Goal: Information Seeking & Learning: Learn about a topic

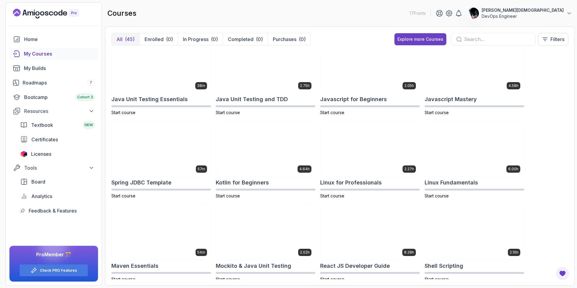
scroll to position [513, 0]
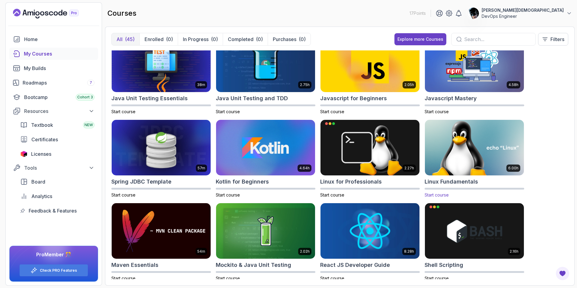
click at [458, 155] on img at bounding box center [474, 148] width 104 height 58
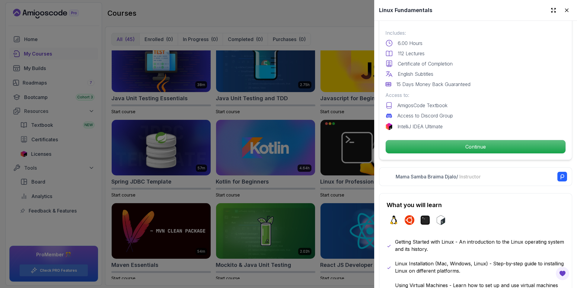
scroll to position [181, 0]
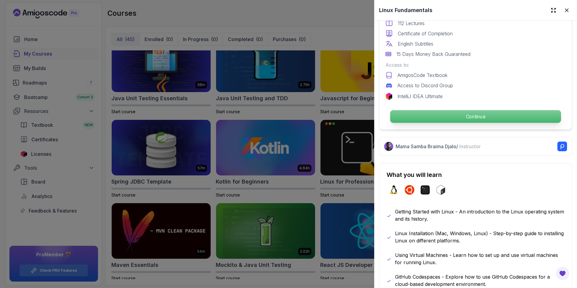
click at [458, 113] on p "Continue" at bounding box center [475, 116] width 171 height 13
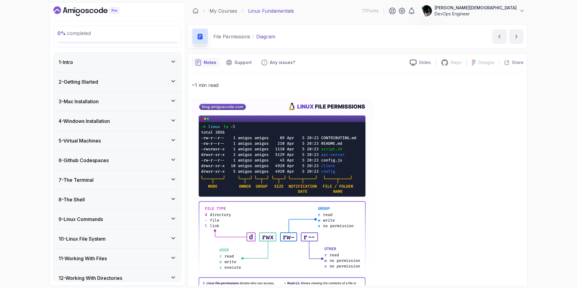
click at [67, 60] on h3 "1 - Intro" at bounding box center [66, 62] width 14 height 7
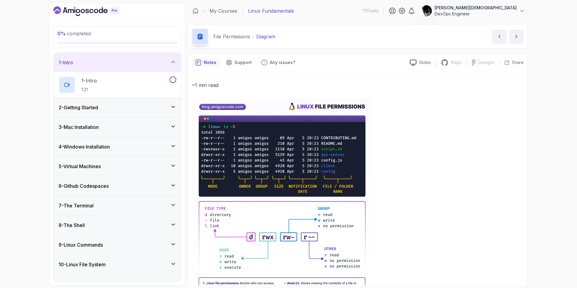
click at [91, 104] on h3 "2 - Getting Started" at bounding box center [79, 107] width 40 height 7
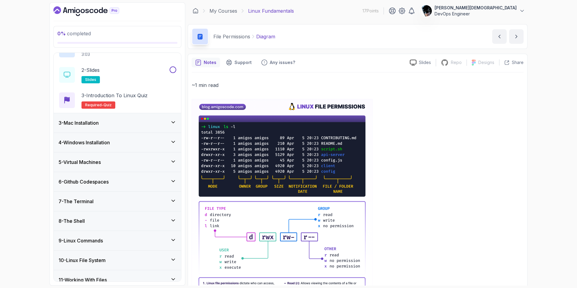
scroll to position [60, 0]
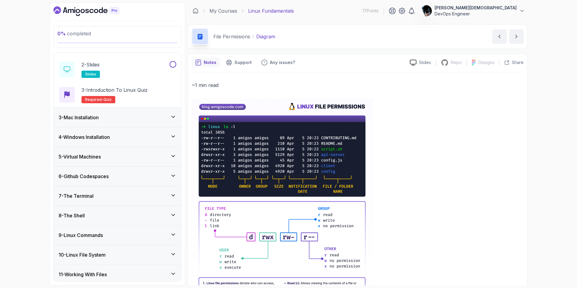
click at [109, 119] on div "3 - Mac Installation" at bounding box center [118, 117] width 118 height 7
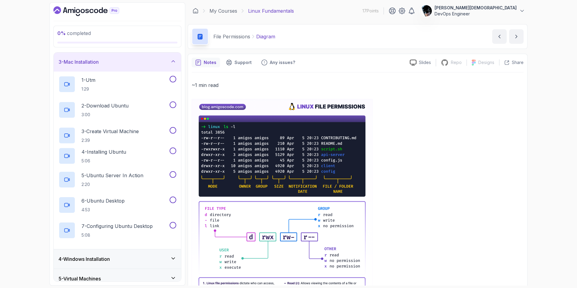
scroll to position [39, 0]
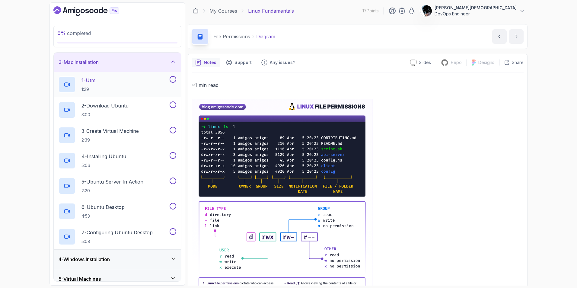
click at [95, 79] on p "1 - Utm" at bounding box center [88, 80] width 14 height 7
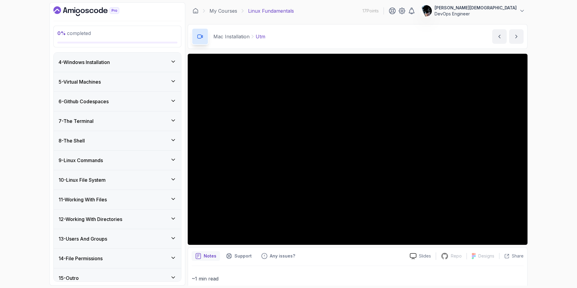
scroll to position [243, 0]
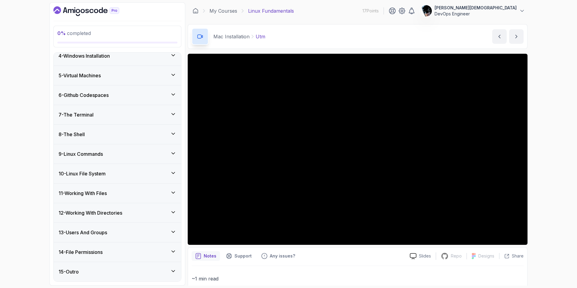
click at [174, 174] on icon at bounding box center [173, 173] width 6 height 6
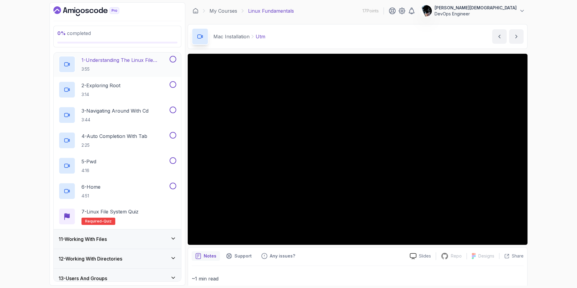
scroll to position [92, 0]
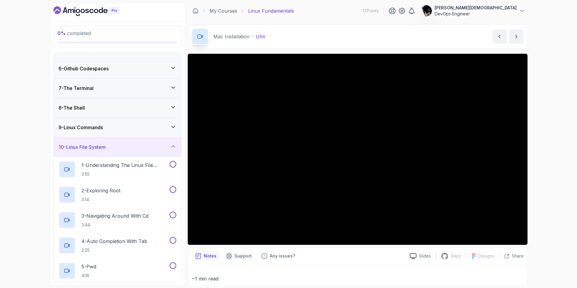
click at [174, 148] on icon at bounding box center [173, 146] width 6 height 6
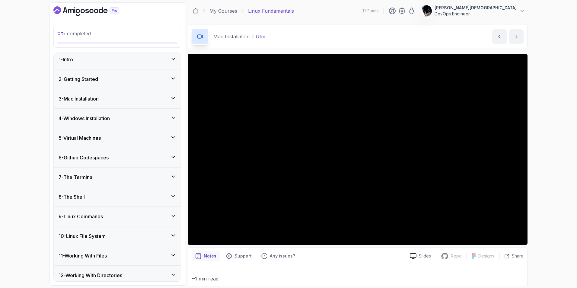
scroll to position [0, 0]
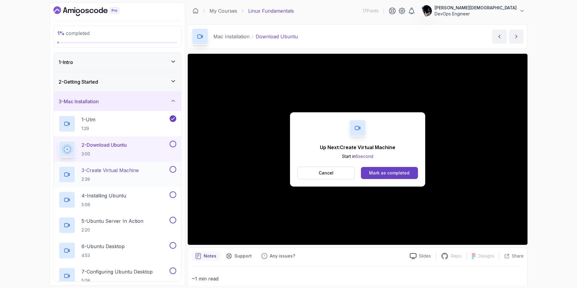
click at [146, 179] on div "3 - Create Virtual Machine 2:39" at bounding box center [114, 174] width 110 height 17
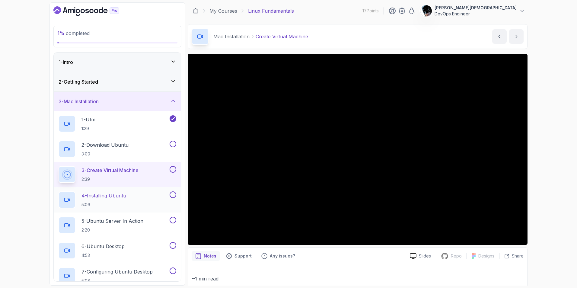
click at [119, 197] on p "4 - Installing Ubuntu" at bounding box center [103, 195] width 45 height 7
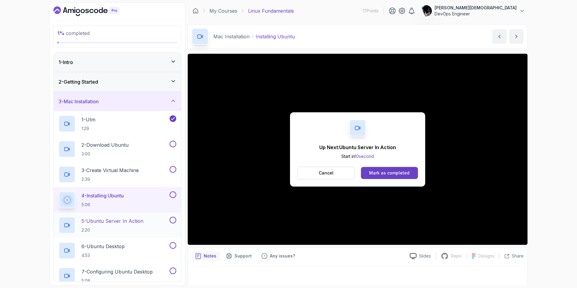
click at [103, 217] on p "5 - Ubuntu Server In Action" at bounding box center [112, 220] width 62 height 7
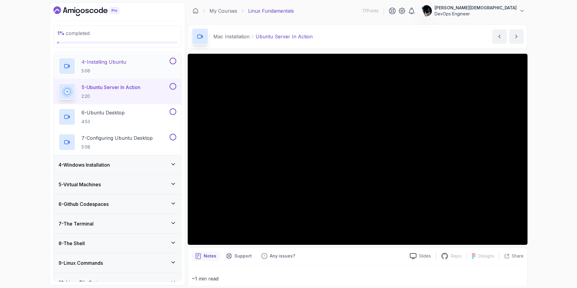
scroll to position [181, 0]
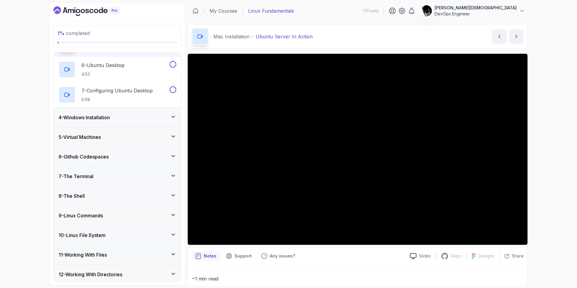
click at [101, 117] on h3 "4 - Windows Installation" at bounding box center [84, 117] width 51 height 7
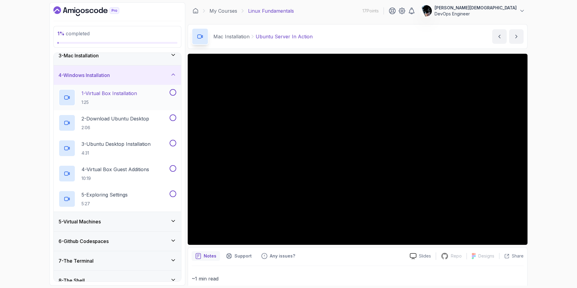
scroll to position [35, 0]
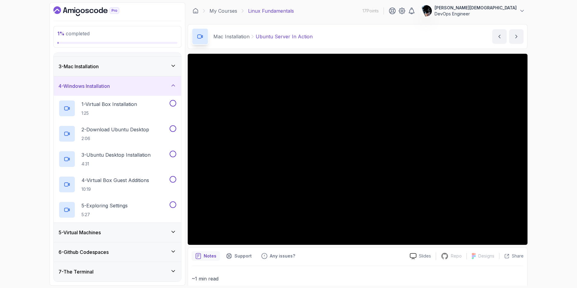
click at [104, 85] on h3 "4 - Windows Installation" at bounding box center [84, 85] width 51 height 7
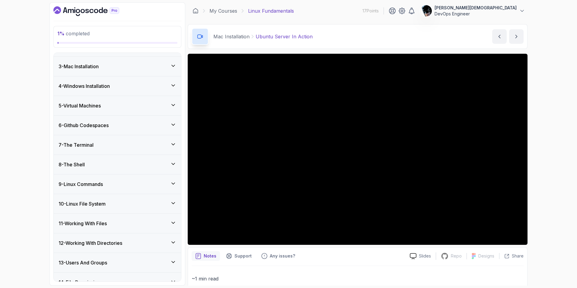
click at [111, 103] on div "5 - Virtual Machines" at bounding box center [118, 105] width 118 height 7
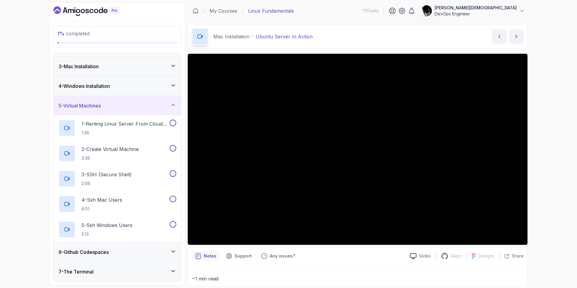
click at [114, 106] on div "5 - Virtual Machines" at bounding box center [118, 105] width 118 height 7
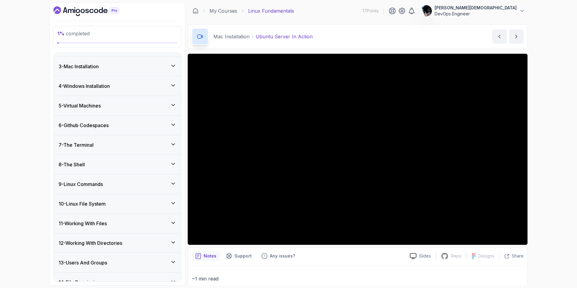
click at [109, 125] on h3 "6 - Github Codespaces" at bounding box center [84, 125] width 50 height 7
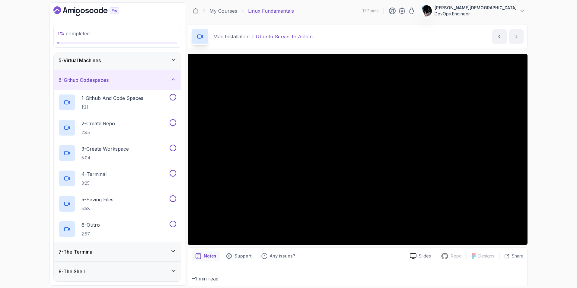
scroll to position [96, 0]
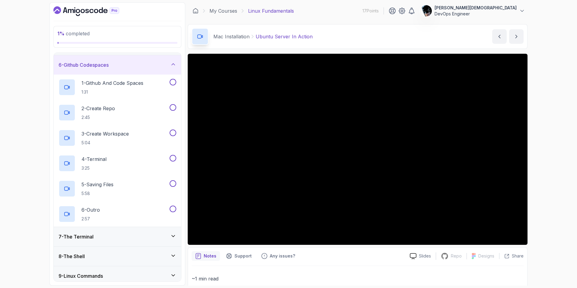
click at [104, 67] on h3 "6 - Github Codespaces" at bounding box center [84, 64] width 50 height 7
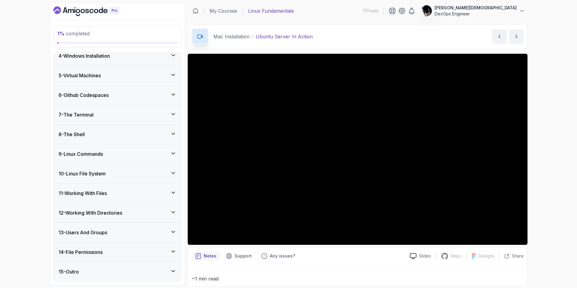
scroll to position [65, 0]
click at [107, 117] on div "7 - The Terminal" at bounding box center [118, 114] width 118 height 7
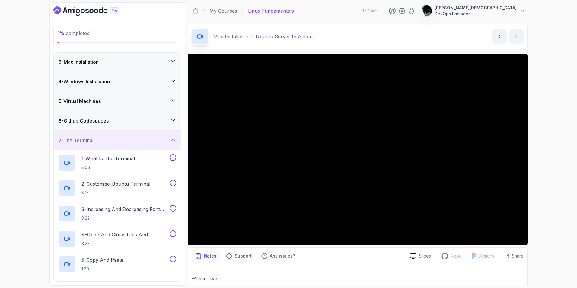
scroll to position [35, 0]
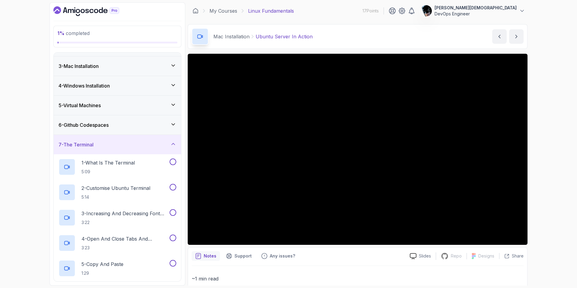
click at [97, 141] on div "7 - The Terminal" at bounding box center [118, 144] width 118 height 7
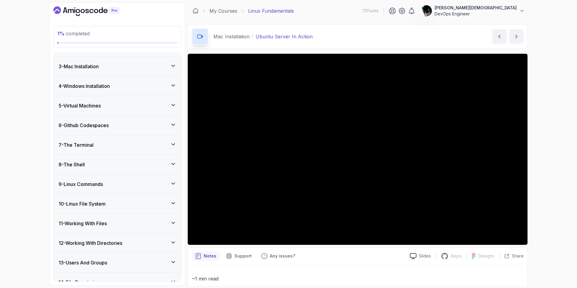
click at [108, 179] on div "9 - Linux Commands" at bounding box center [117, 183] width 127 height 19
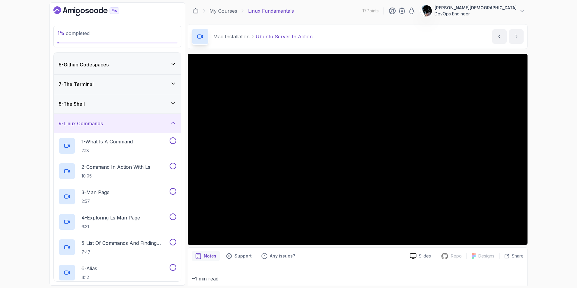
click at [95, 117] on div "9 - Linux Commands" at bounding box center [117, 123] width 127 height 19
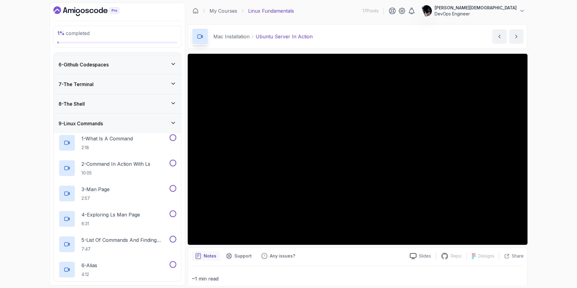
scroll to position [65, 0]
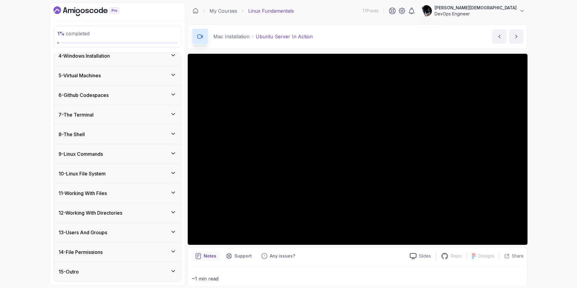
click at [117, 187] on div "11 - Working With Files" at bounding box center [117, 192] width 127 height 19
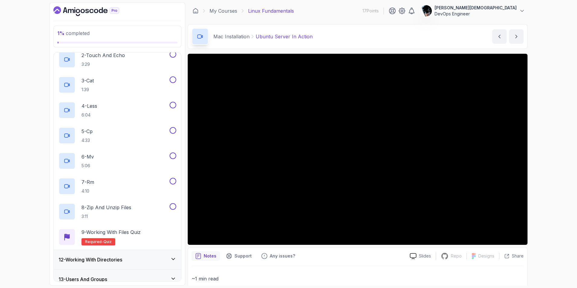
scroll to position [96, 0]
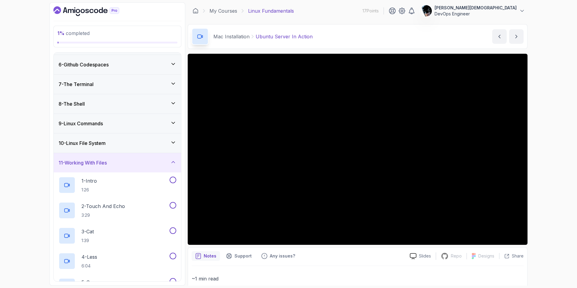
click at [107, 164] on h3 "11 - Working With Files" at bounding box center [83, 162] width 48 height 7
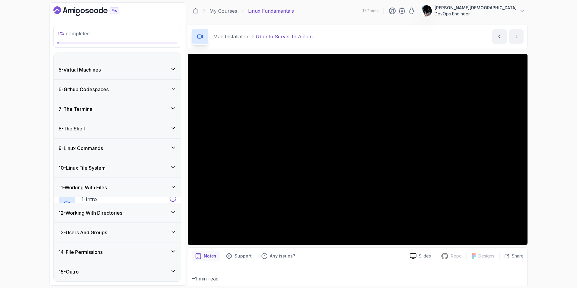
scroll to position [65, 0]
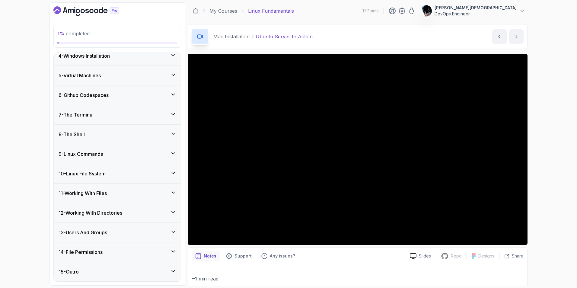
click at [115, 213] on h3 "12 - Working With Directories" at bounding box center [91, 212] width 64 height 7
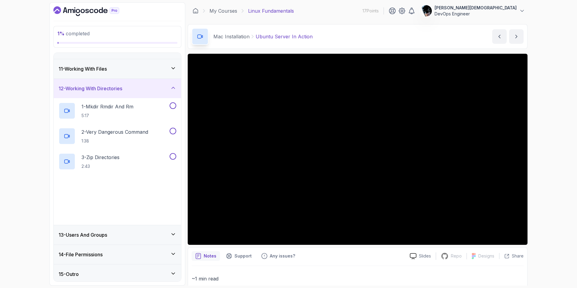
scroll to position [192, 0]
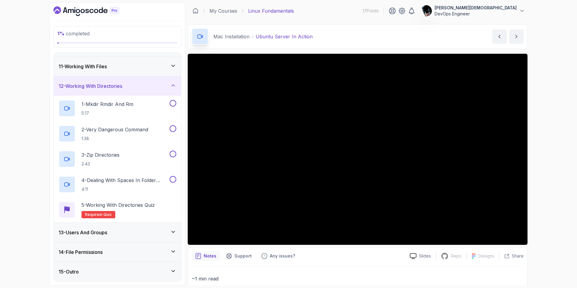
click at [111, 82] on h3 "12 - Working With Directories" at bounding box center [91, 85] width 64 height 7
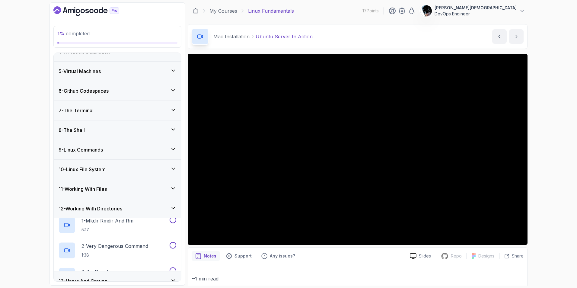
scroll to position [65, 0]
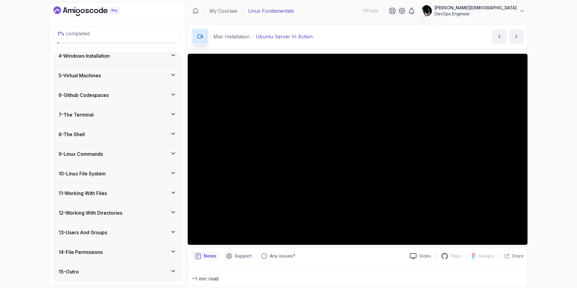
click at [81, 272] on div "15 - Outro" at bounding box center [118, 271] width 118 height 7
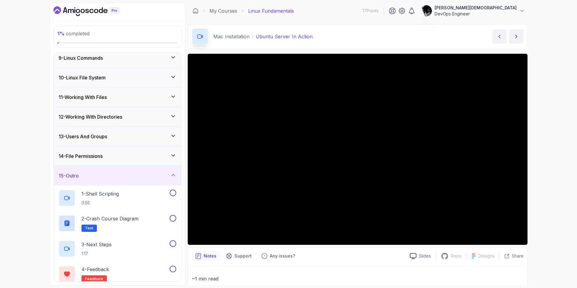
scroll to position [192, 0]
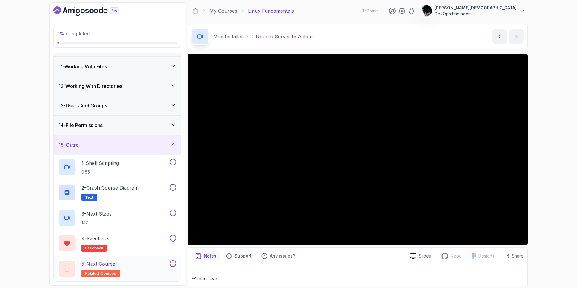
click at [144, 268] on div "5 - Next Course related-courses" at bounding box center [114, 268] width 110 height 17
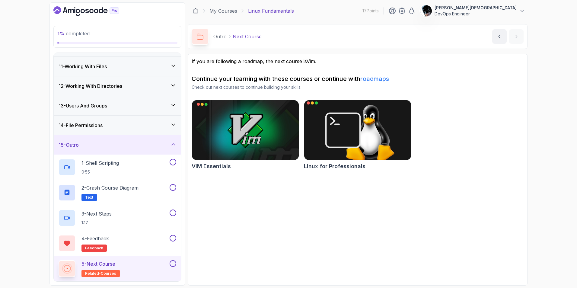
click at [334, 132] on img at bounding box center [357, 130] width 112 height 63
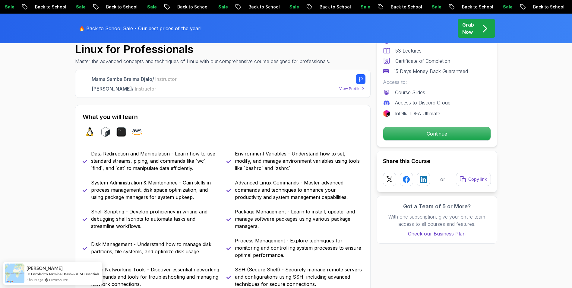
scroll to position [211, 0]
click at [418, 138] on p "Continue" at bounding box center [437, 133] width 102 height 13
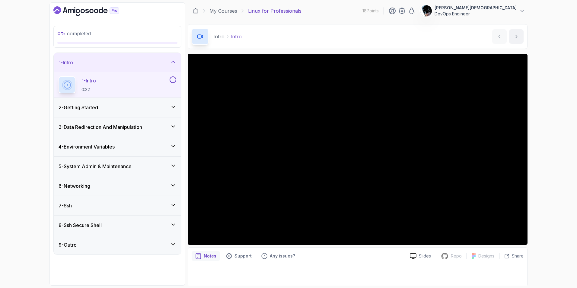
click at [97, 109] on h3 "2 - Getting Started" at bounding box center [79, 107] width 40 height 7
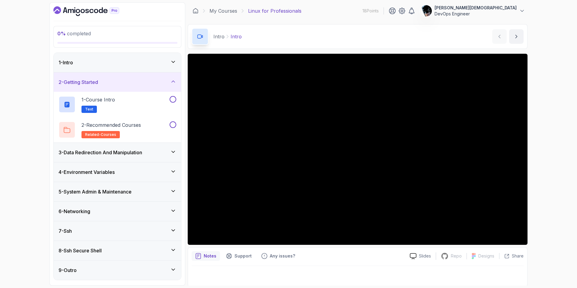
click at [123, 160] on div "3 - Data Redirection And Manipulation" at bounding box center [117, 152] width 127 height 19
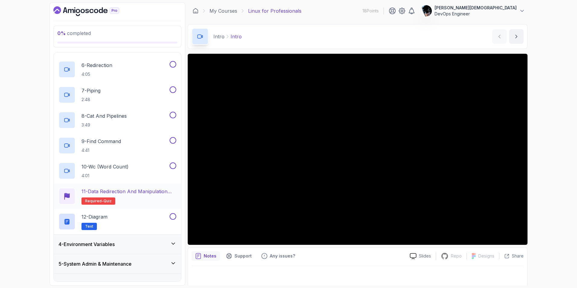
scroll to position [241, 0]
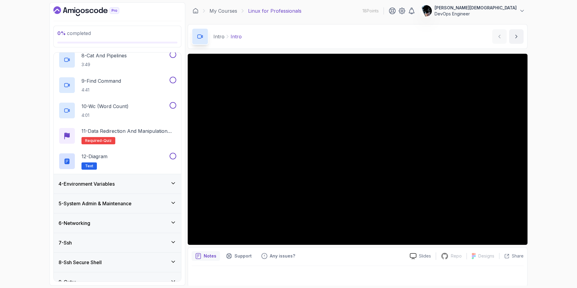
click at [122, 187] on div "4 - Environment Variables" at bounding box center [118, 183] width 118 height 7
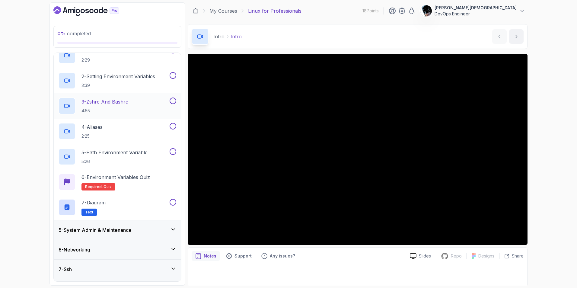
scroll to position [90, 0]
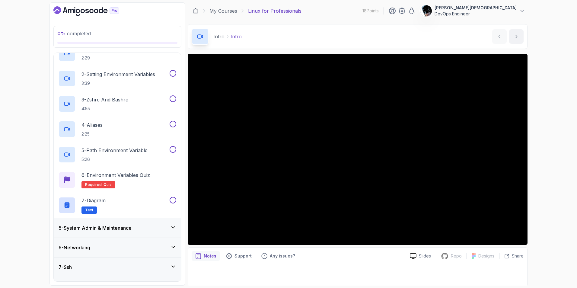
click at [119, 232] on div "5 - System Admin & Maintenance" at bounding box center [117, 227] width 127 height 19
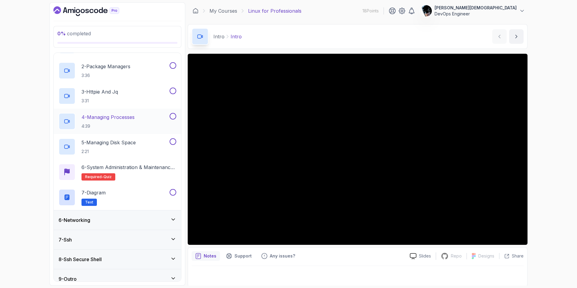
scroll to position [125, 0]
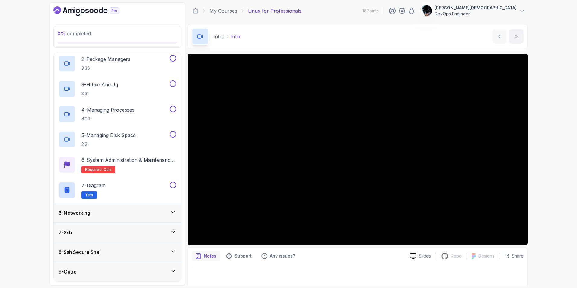
click at [124, 211] on div "6 - Networking" at bounding box center [118, 212] width 118 height 7
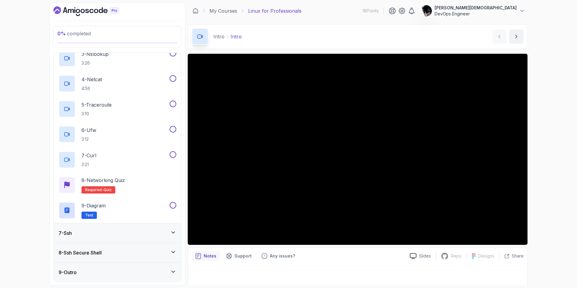
scroll to position [176, 0]
click at [113, 231] on div "7 - Ssh" at bounding box center [118, 232] width 118 height 7
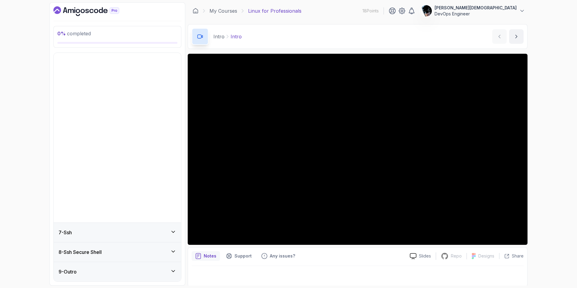
scroll to position [0, 0]
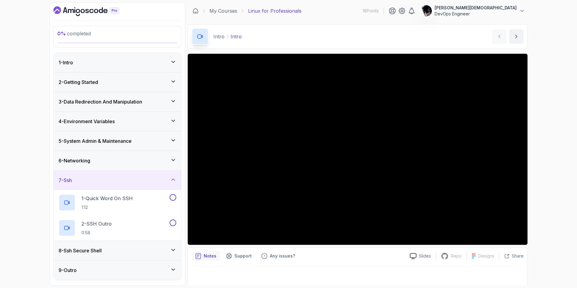
click at [95, 252] on h3 "8 - Ssh Secure Shell" at bounding box center [80, 250] width 43 height 7
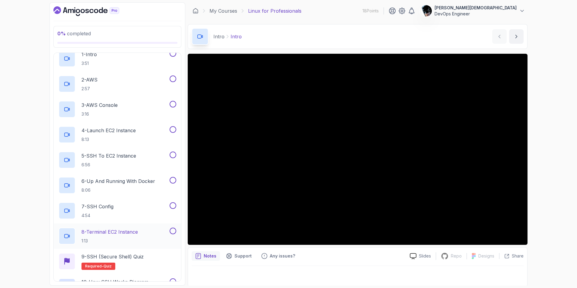
scroll to position [201, 0]
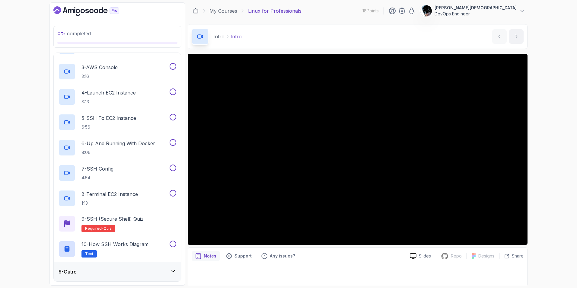
click at [92, 273] on div "9 - Outro" at bounding box center [118, 271] width 118 height 7
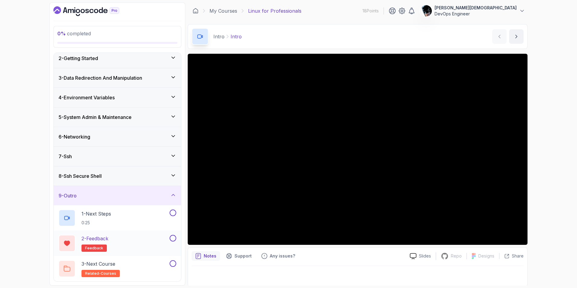
scroll to position [0, 0]
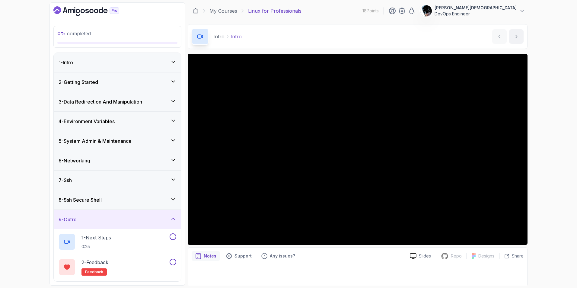
click at [72, 11] on icon "Dashboard" at bounding box center [86, 11] width 66 height 10
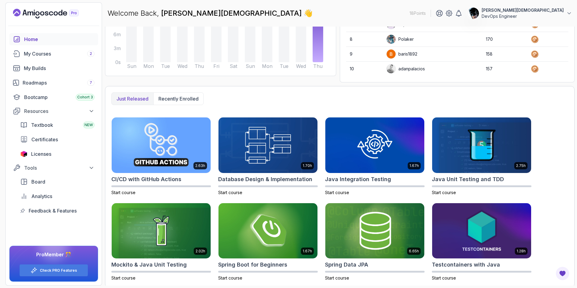
scroll to position [99, 0]
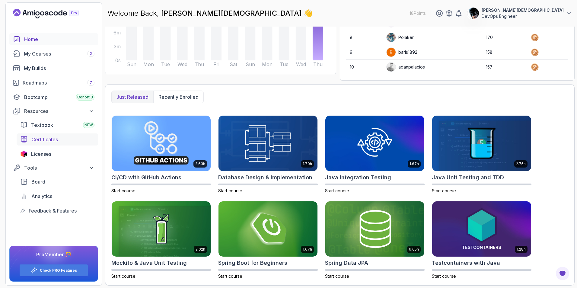
click at [45, 138] on span "Certificates" at bounding box center [44, 139] width 27 height 7
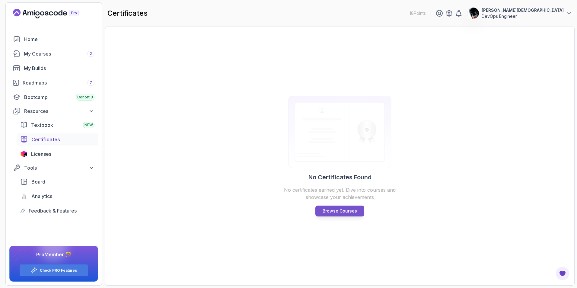
click at [357, 209] on link "Browse Courses" at bounding box center [339, 210] width 49 height 11
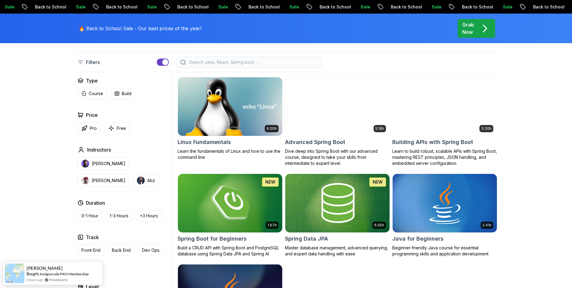
scroll to position [181, 0]
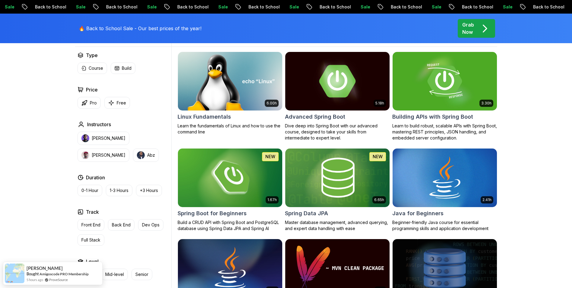
click at [228, 71] on img at bounding box center [229, 80] width 109 height 61
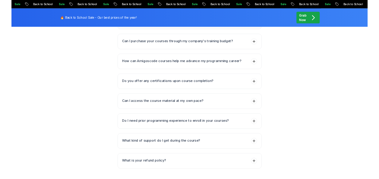
scroll to position [1447, 0]
